Goal: Use online tool/utility: Utilize a website feature to perform a specific function

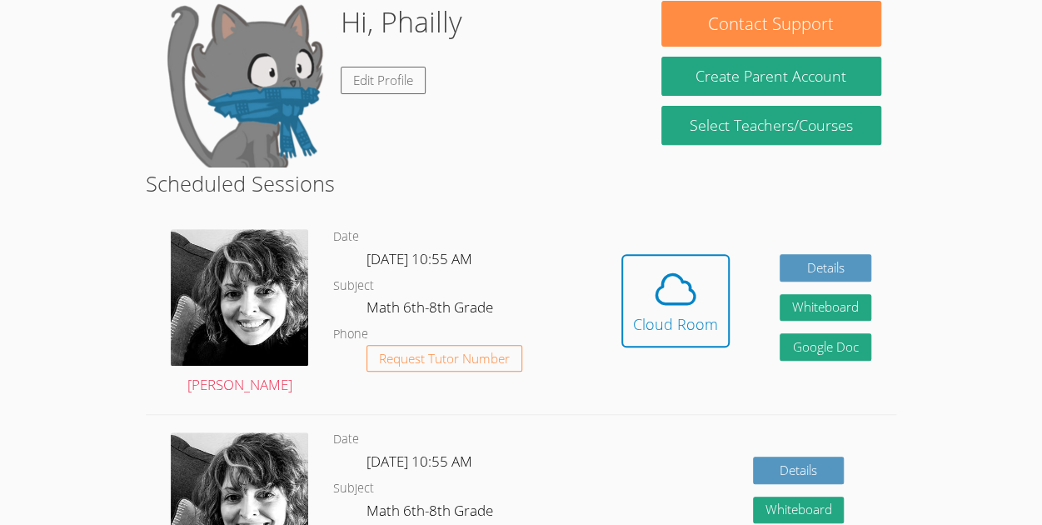
scroll to position [272, 0]
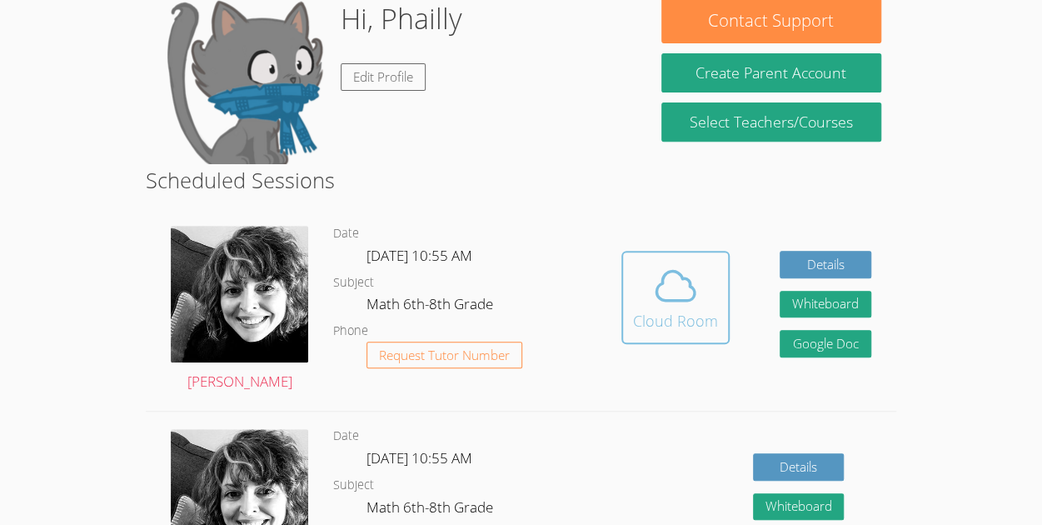
click at [646, 307] on span at bounding box center [675, 285] width 85 height 47
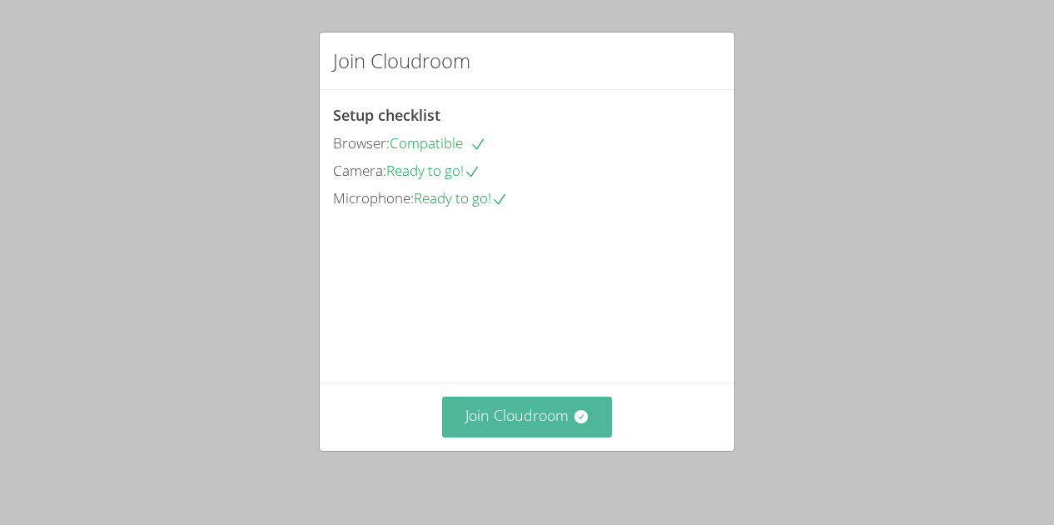
click at [513, 411] on button "Join Cloudroom" at bounding box center [527, 416] width 171 height 41
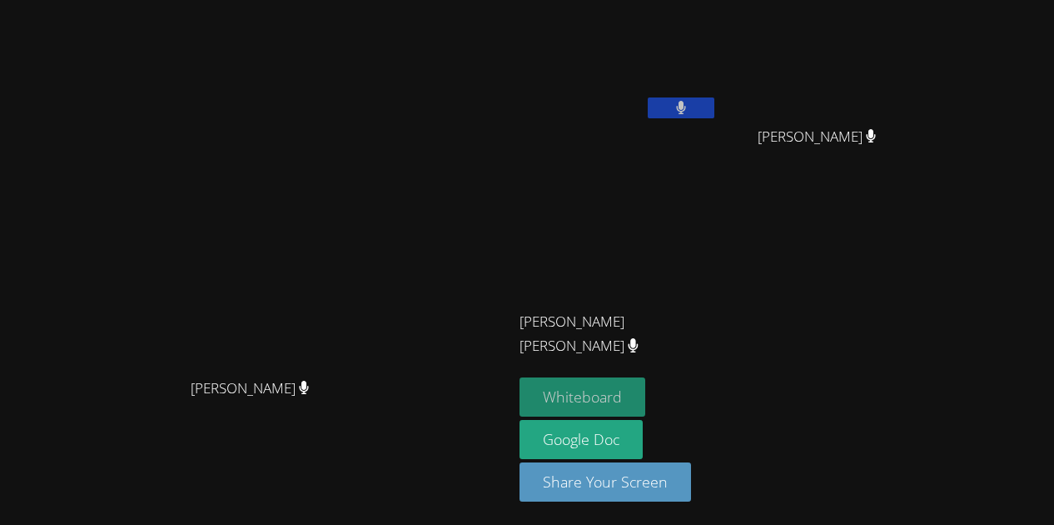
click at [645, 385] on button "Whiteboard" at bounding box center [583, 396] width 126 height 39
click at [715, 106] on button at bounding box center [681, 107] width 67 height 21
click at [576, 392] on button "Whiteboard" at bounding box center [583, 396] width 126 height 39
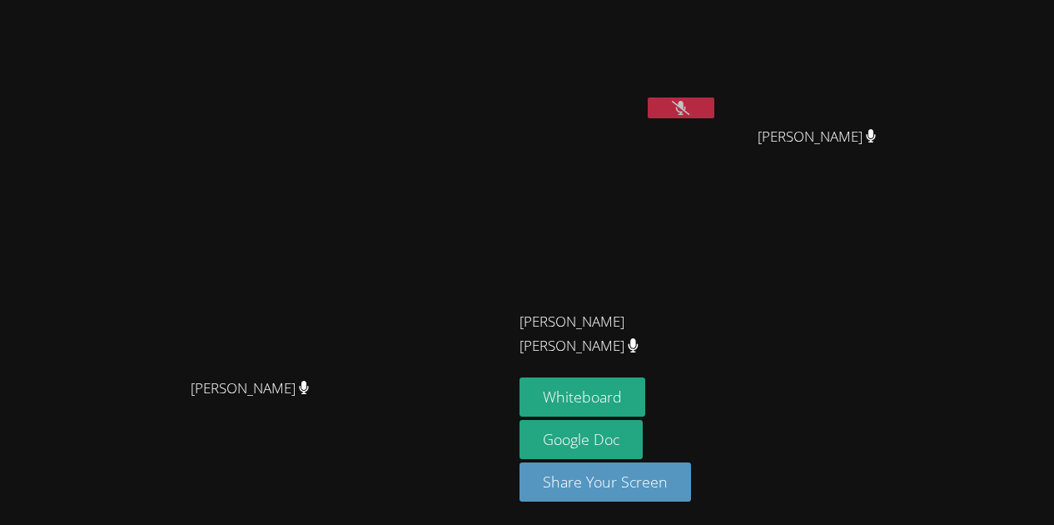
click at [690, 113] on icon at bounding box center [680, 108] width 17 height 14
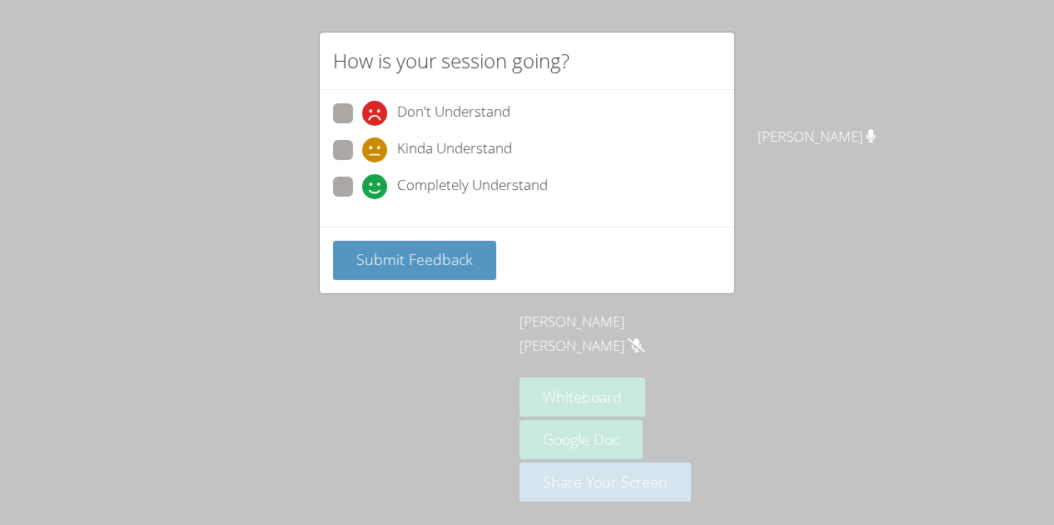
click at [362, 199] on span at bounding box center [362, 199] width 0 height 0
click at [362, 185] on input "Completely Understand" at bounding box center [369, 184] width 14 height 14
radio input "true"
click at [436, 257] on span "Submit Feedback" at bounding box center [414, 259] width 117 height 20
